Goal: Use online tool/utility: Utilize a website feature to perform a specific function

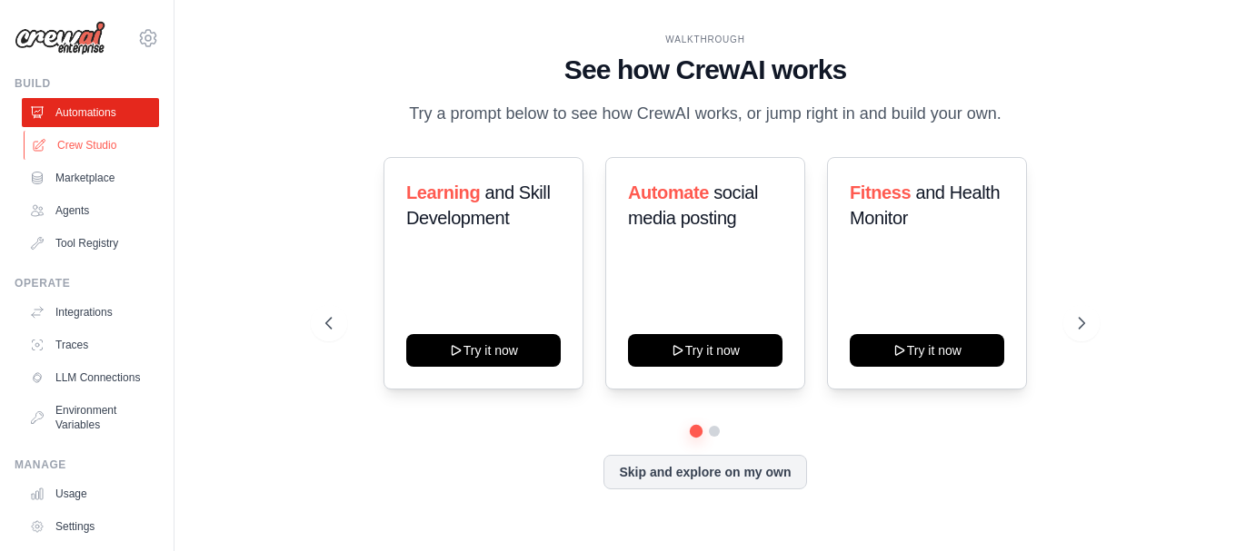
click at [82, 145] on link "Crew Studio" at bounding box center [92, 145] width 137 height 29
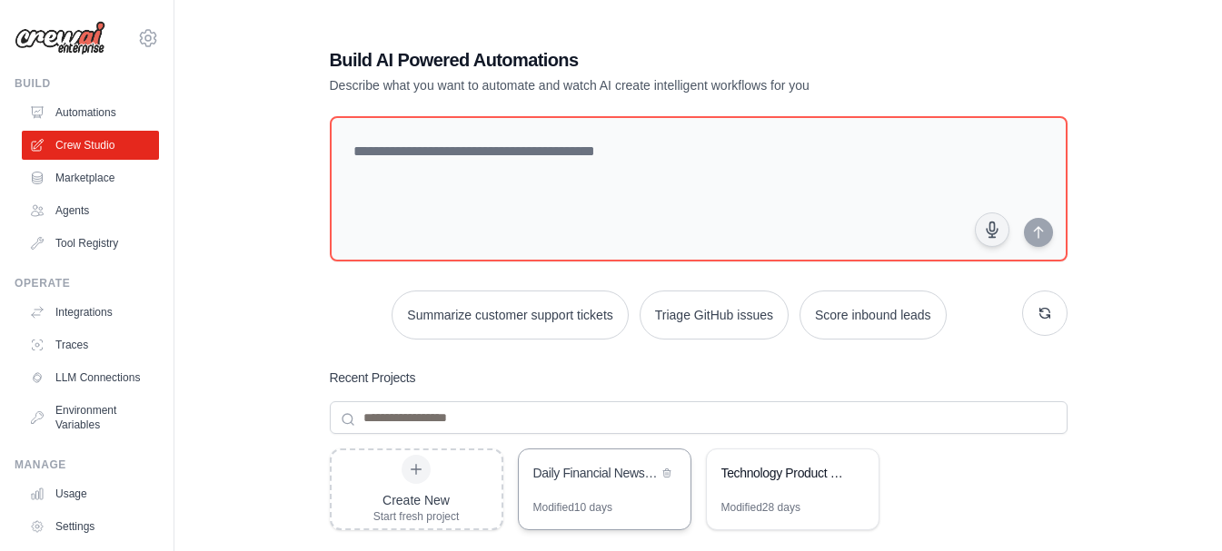
click at [605, 471] on div "Daily Financial Newsletter Generator" at bounding box center [595, 473] width 124 height 18
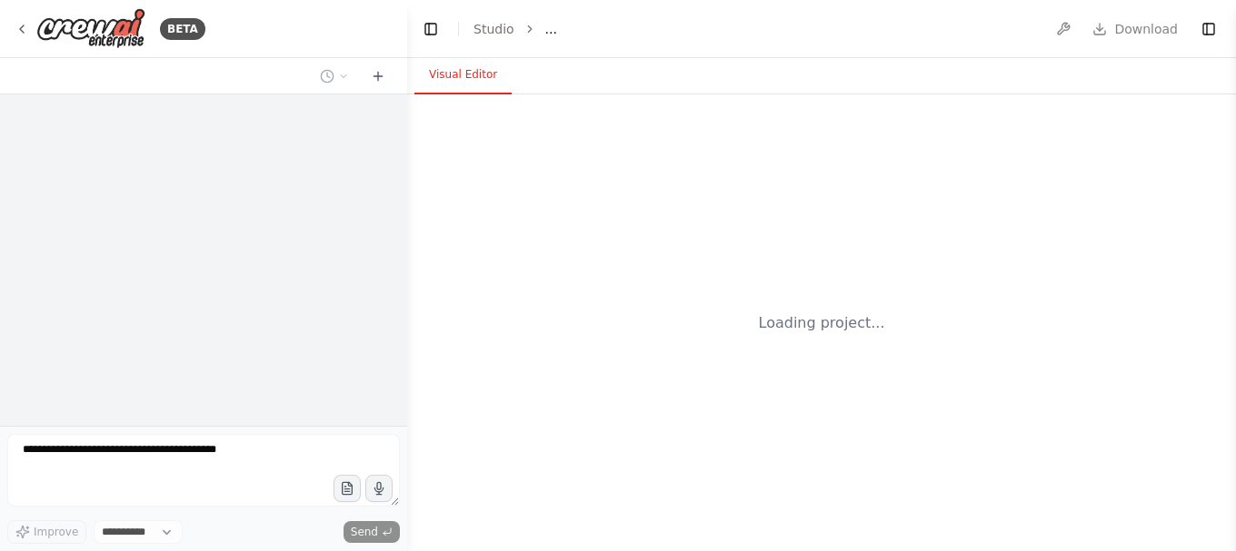
select select "****"
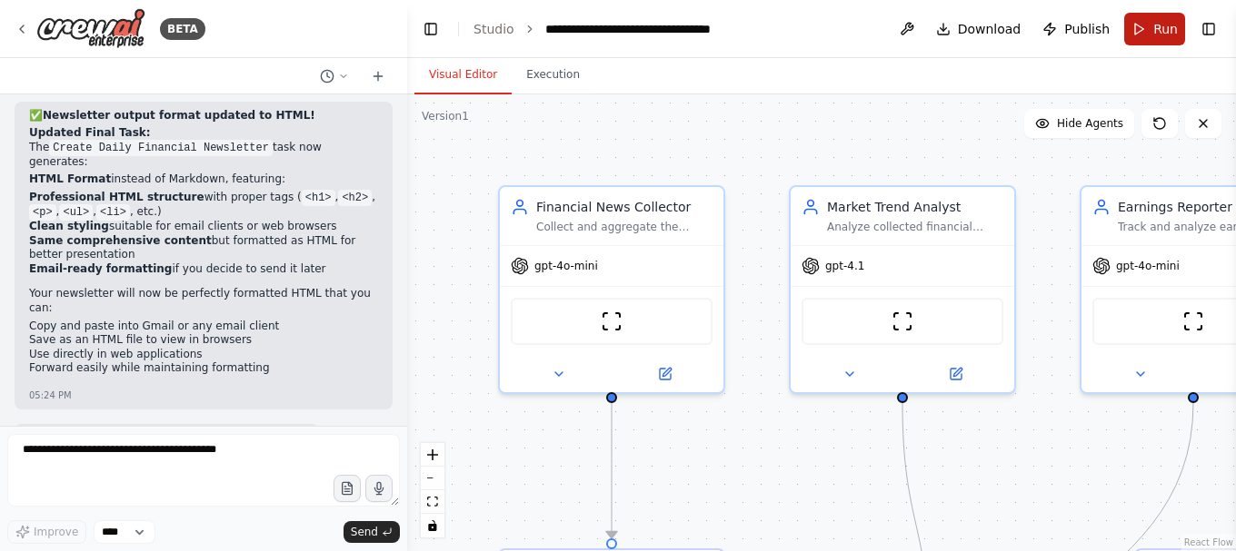
click at [1160, 34] on span "Run" at bounding box center [1165, 29] width 25 height 18
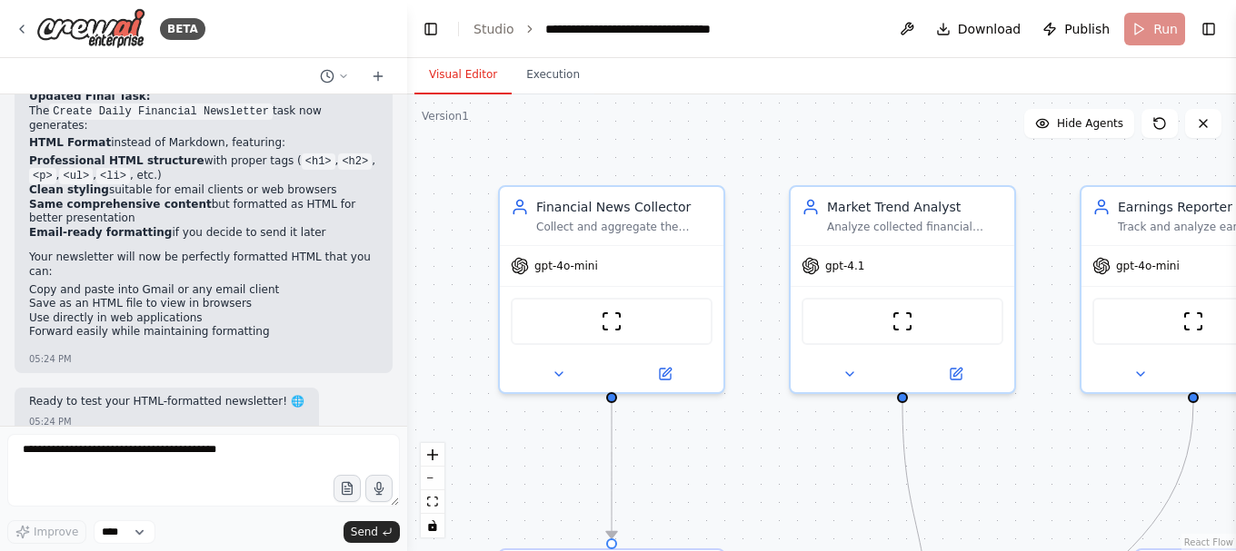
scroll to position [12944, 0]
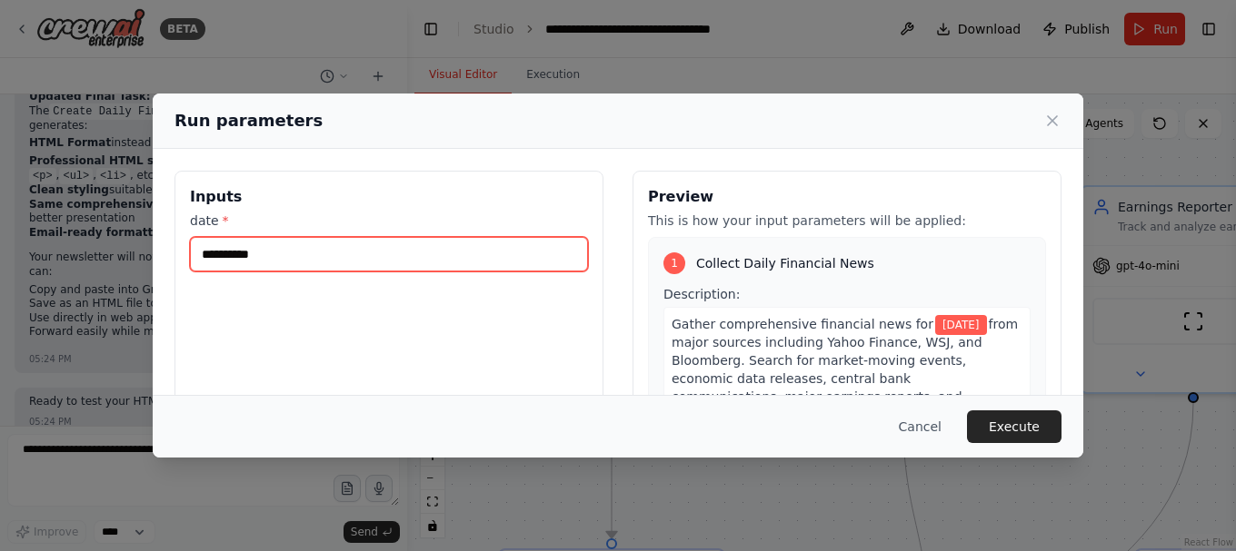
click at [308, 254] on input "**********" at bounding box center [389, 254] width 398 height 35
type input "**********"
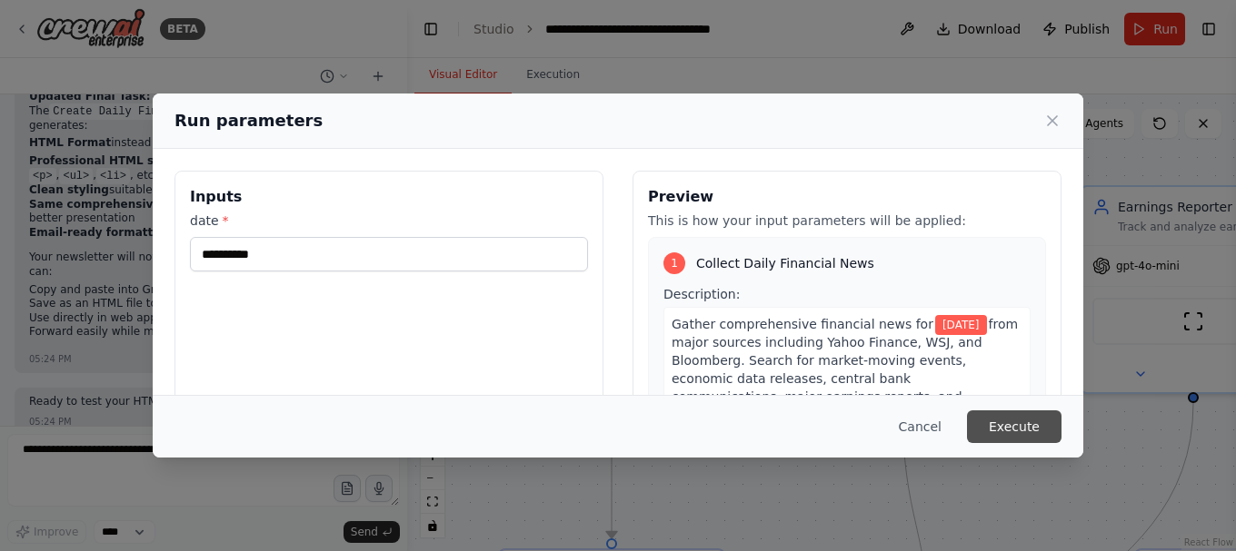
click at [1020, 426] on button "Execute" at bounding box center [1014, 427] width 94 height 33
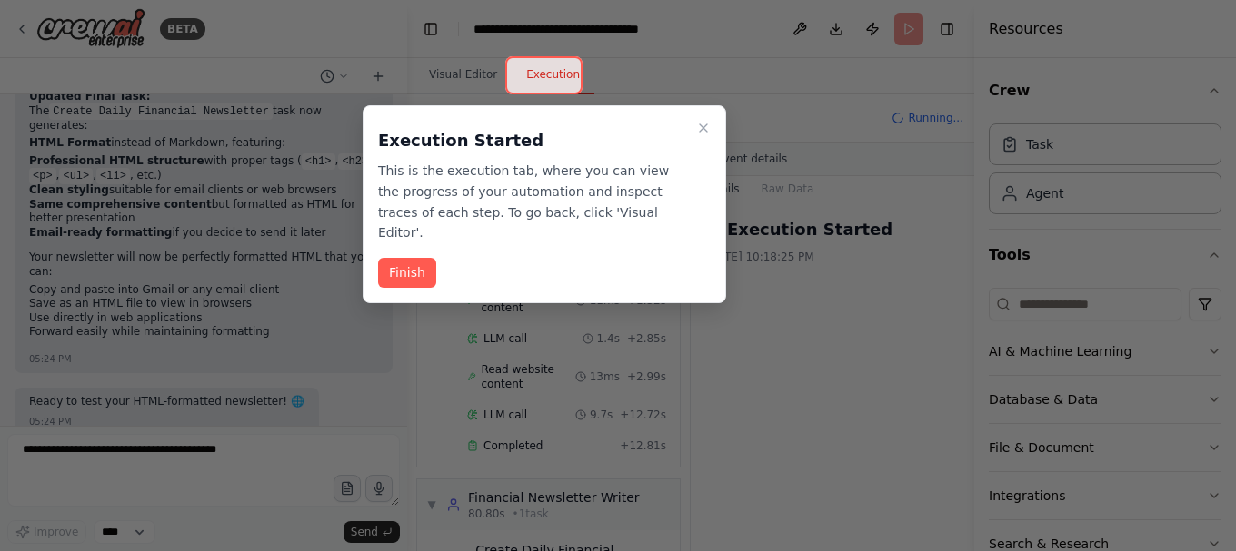
scroll to position [1345, 0]
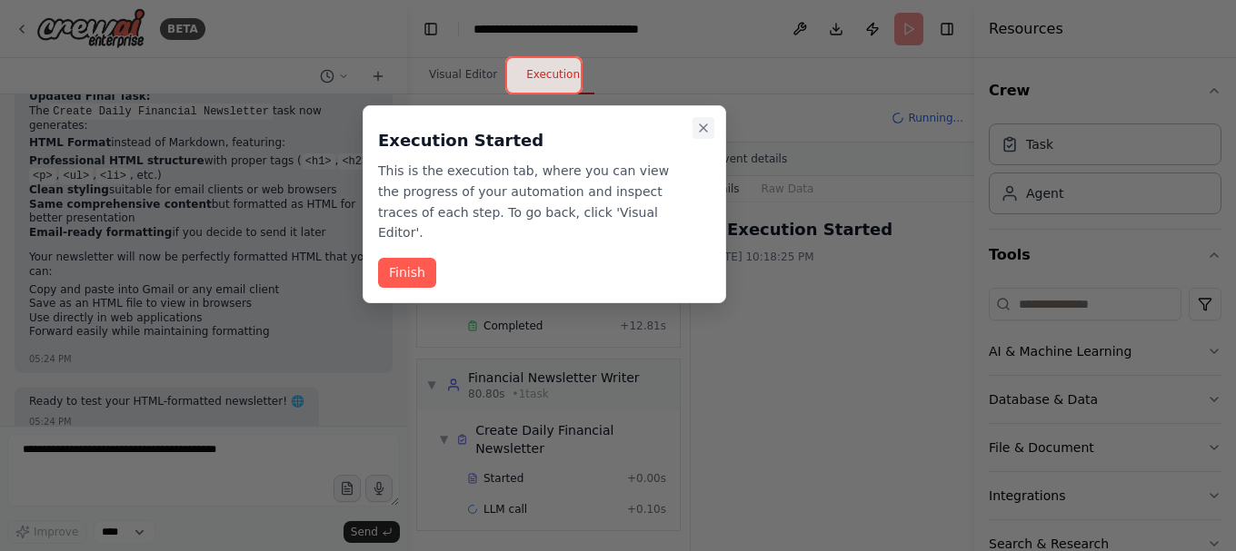
click at [699, 121] on icon "Close walkthrough" at bounding box center [703, 128] width 15 height 15
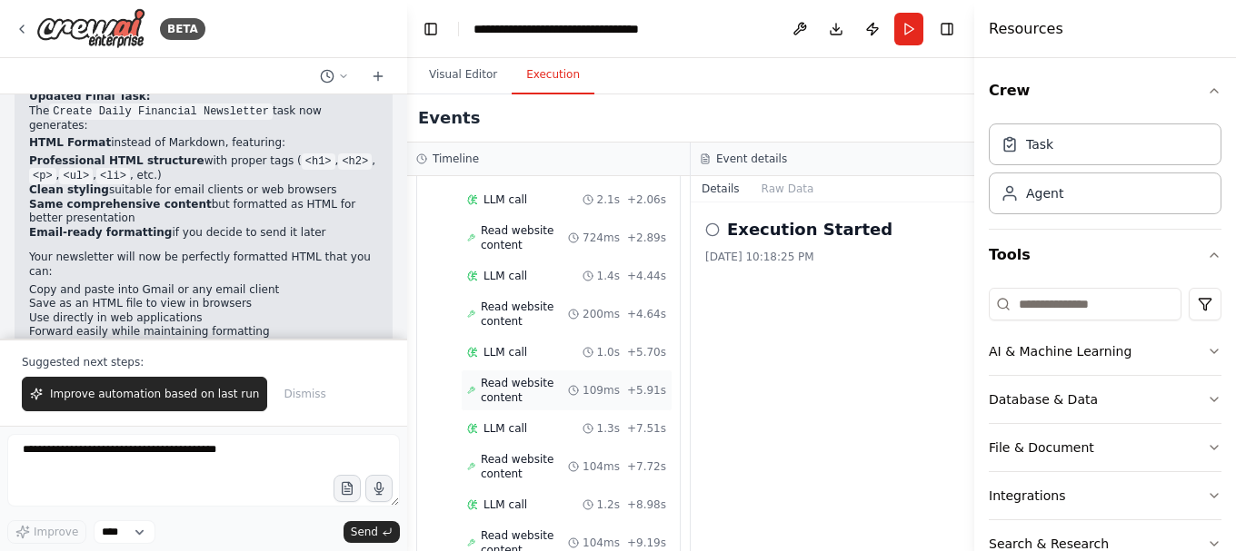
scroll to position [123, 0]
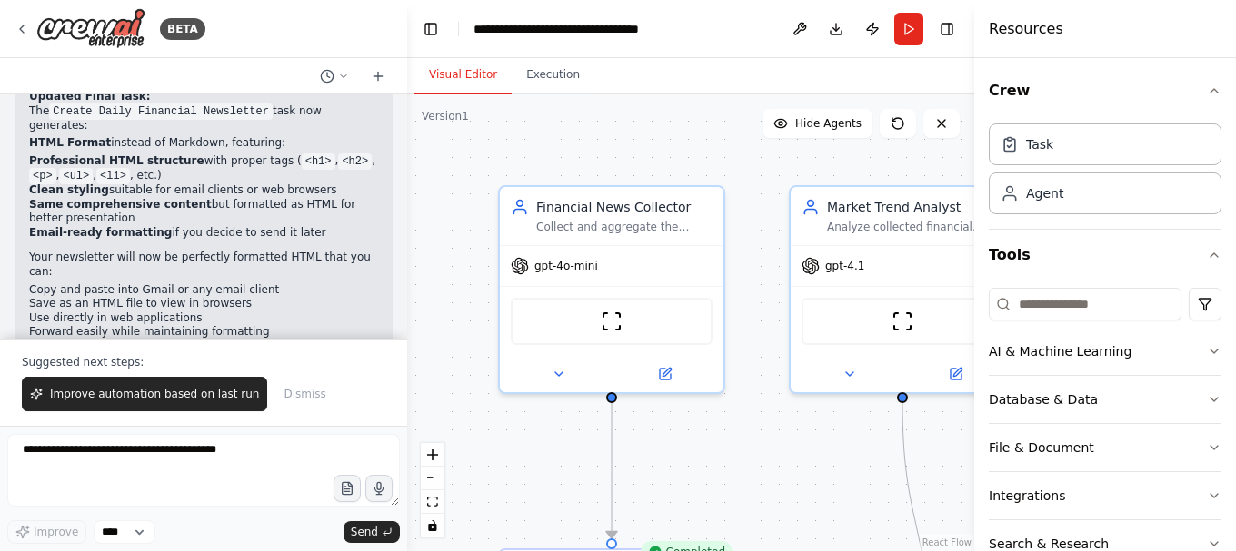
click at [453, 78] on button "Visual Editor" at bounding box center [462, 75] width 97 height 38
click at [940, 22] on button "Toggle Right Sidebar" at bounding box center [946, 28] width 25 height 25
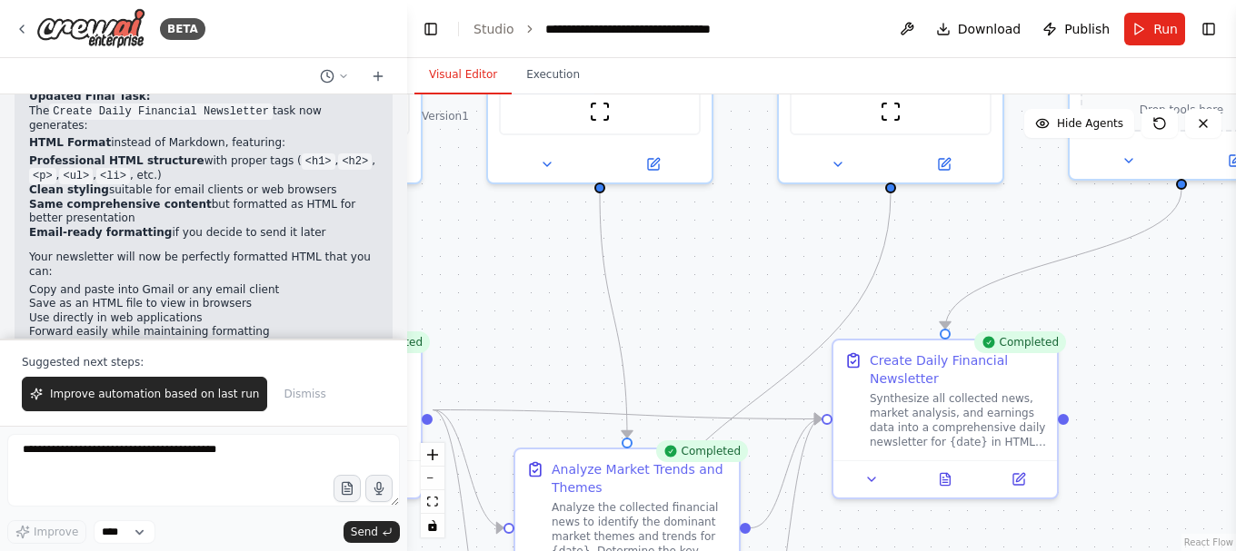
drag, startPoint x: 1052, startPoint y: 441, endPoint x: 702, endPoint y: 229, distance: 408.8
click at [702, 229] on div ".deletable-edge-delete-btn { width: 20px; height: 20px; border: 0px solid #ffff…" at bounding box center [821, 322] width 829 height 457
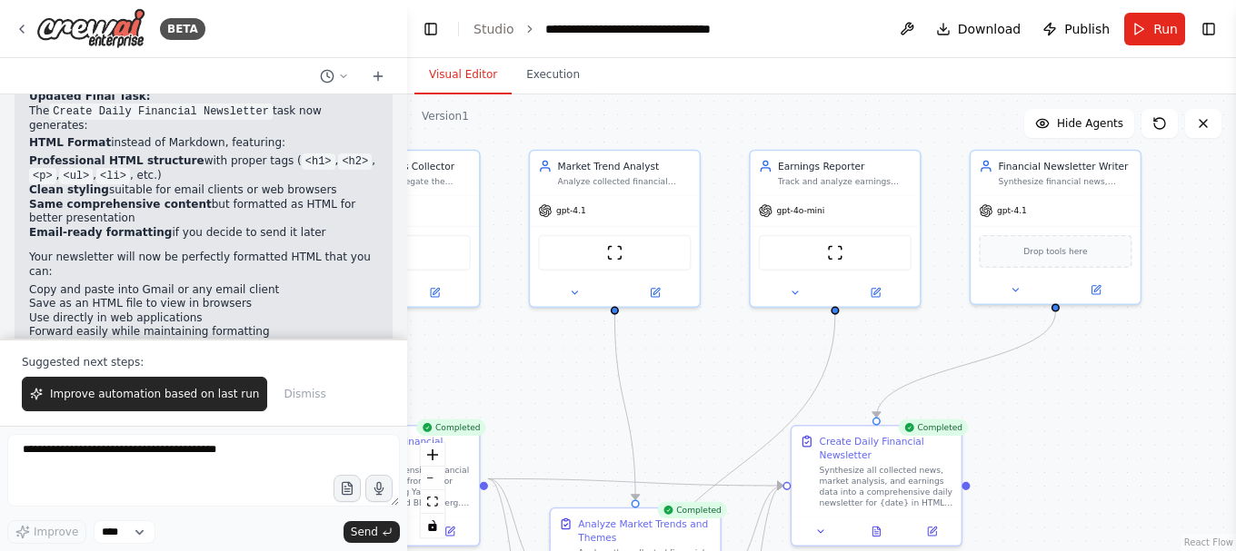
drag, startPoint x: 1143, startPoint y: 377, endPoint x: 1062, endPoint y: 455, distance: 112.4
click at [1062, 455] on div ".deletable-edge-delete-btn { width: 20px; height: 20px; border: 0px solid #ffff…" at bounding box center [821, 322] width 829 height 457
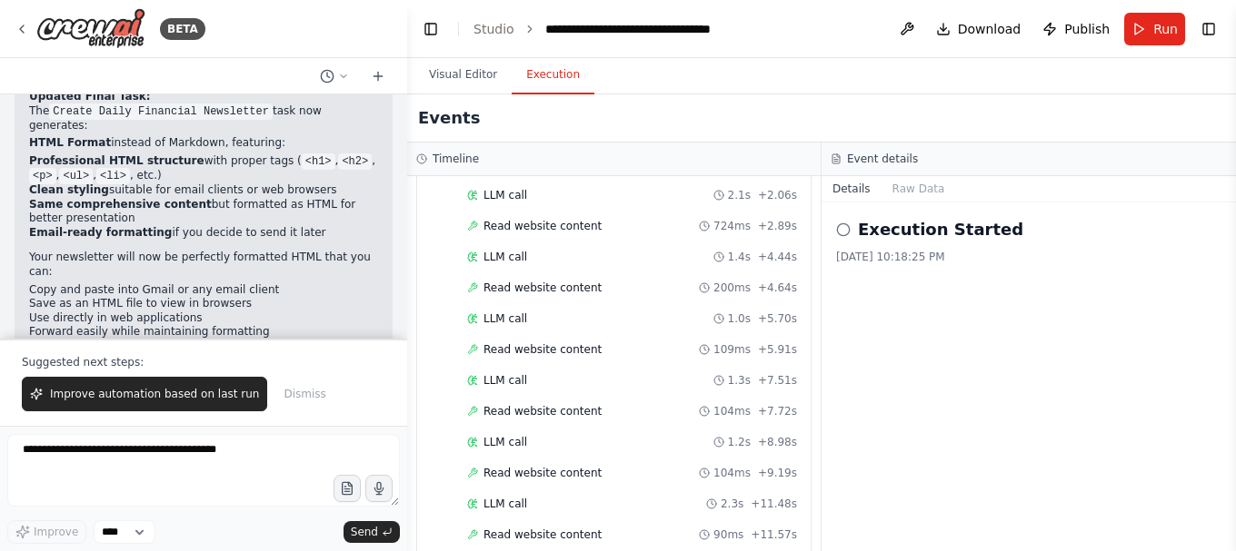
click at [542, 80] on button "Execution" at bounding box center [552, 75] width 83 height 38
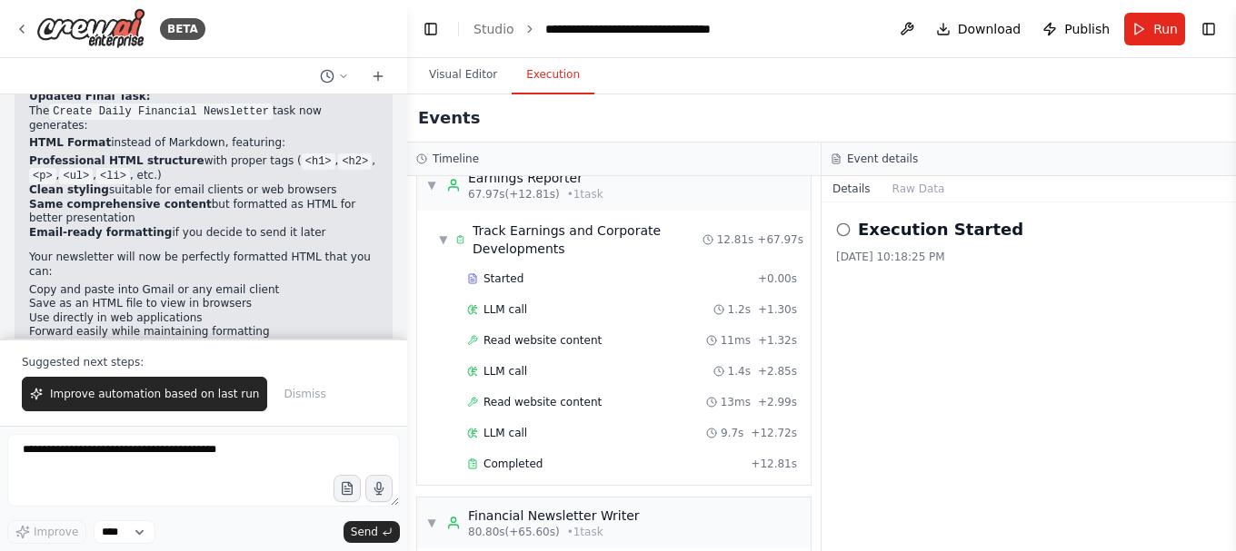
scroll to position [1126, 0]
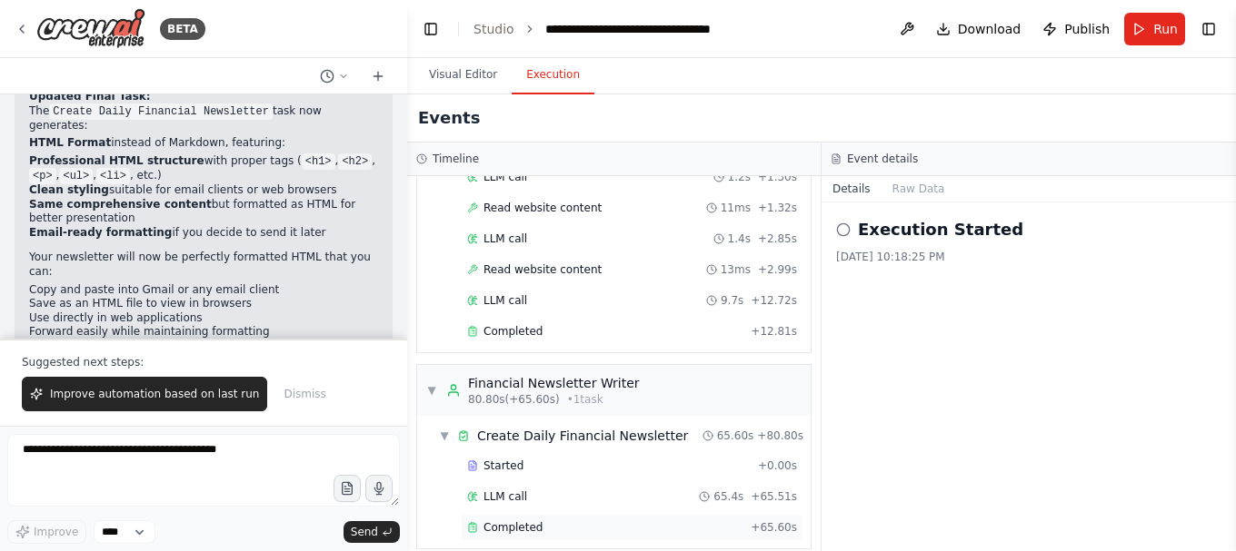
click at [501, 521] on span "Completed" at bounding box center [512, 528] width 59 height 15
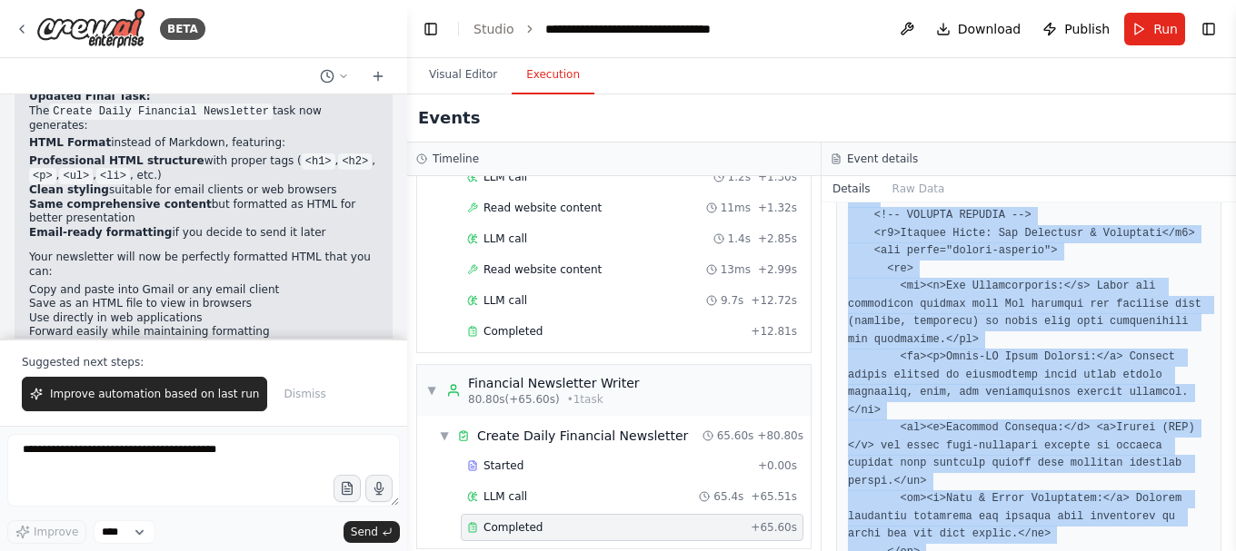
scroll to position [5170, 0]
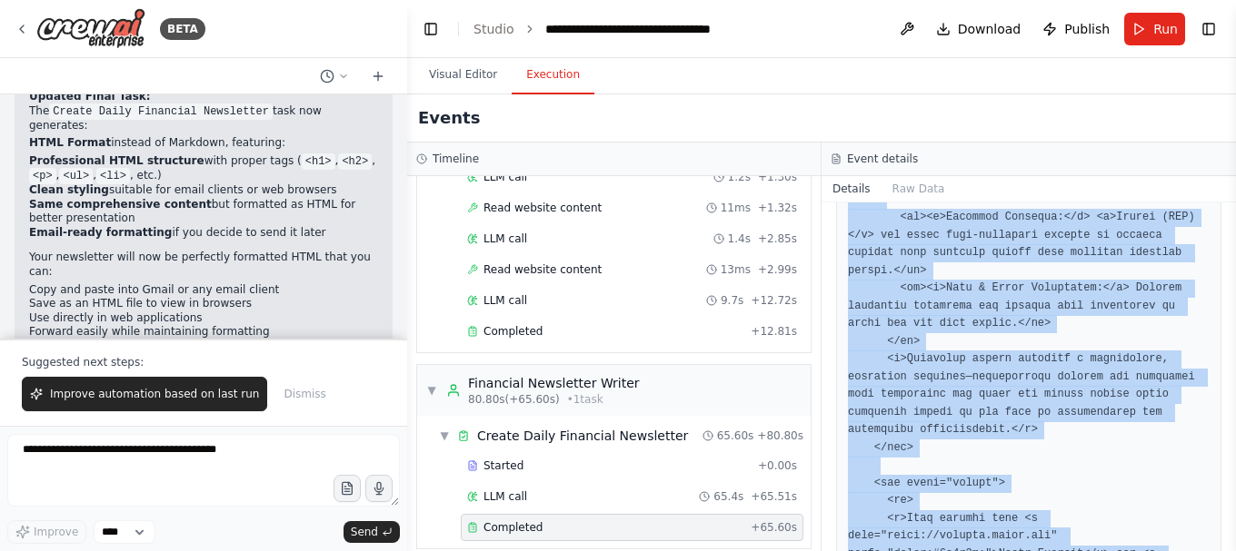
drag, startPoint x: 848, startPoint y: 315, endPoint x: 911, endPoint y: 372, distance: 85.6
copy pre "<!DOCTYPE html> <html lang="en"> <head> <meta charset="UTF-8"> <title>Market Pu…"
